Goal: Navigation & Orientation: Find specific page/section

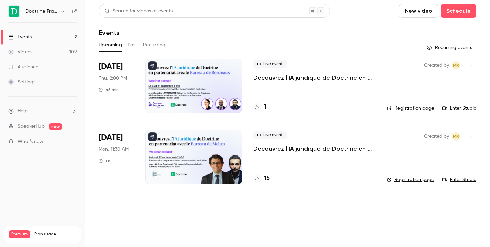
click at [65, 11] on icon "button" at bounding box center [62, 11] width 5 height 5
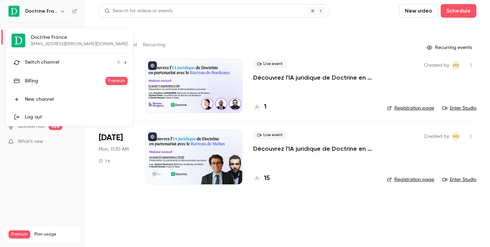
click at [52, 60] on span "Switch channel" at bounding box center [42, 62] width 34 height 7
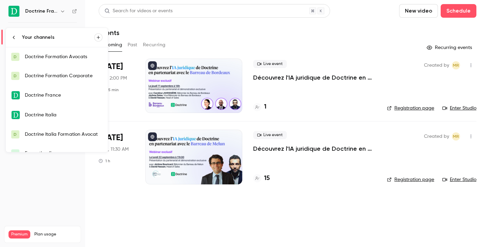
scroll to position [11, 0]
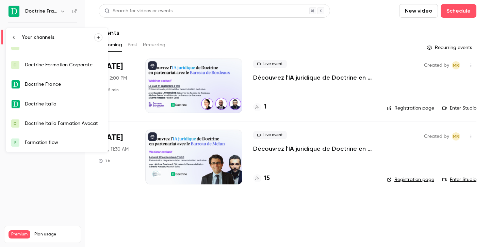
click at [57, 137] on link "F Formation flow" at bounding box center [57, 142] width 102 height 19
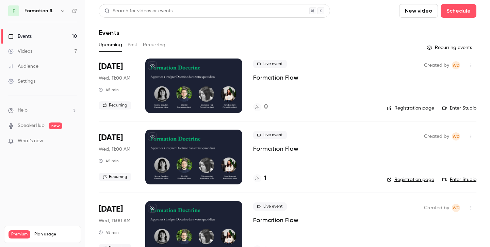
click at [409, 109] on link "Registration page" at bounding box center [410, 108] width 47 height 7
click at [417, 109] on link "Registration page" at bounding box center [410, 108] width 47 height 7
click at [405, 109] on link "Registration page" at bounding box center [410, 108] width 47 height 7
